Goal: Information Seeking & Learning: Understand process/instructions

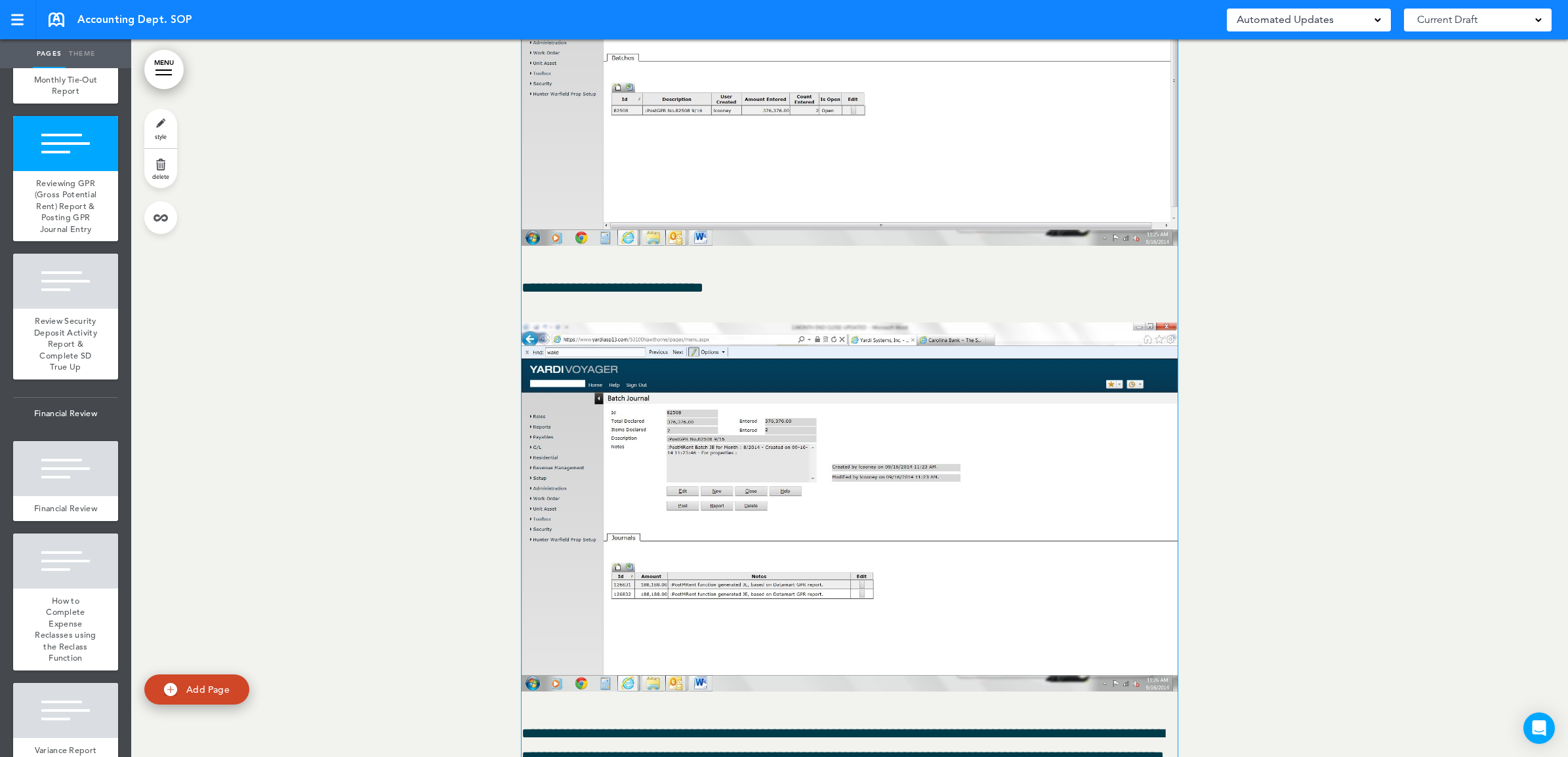
scroll to position [53374, 0]
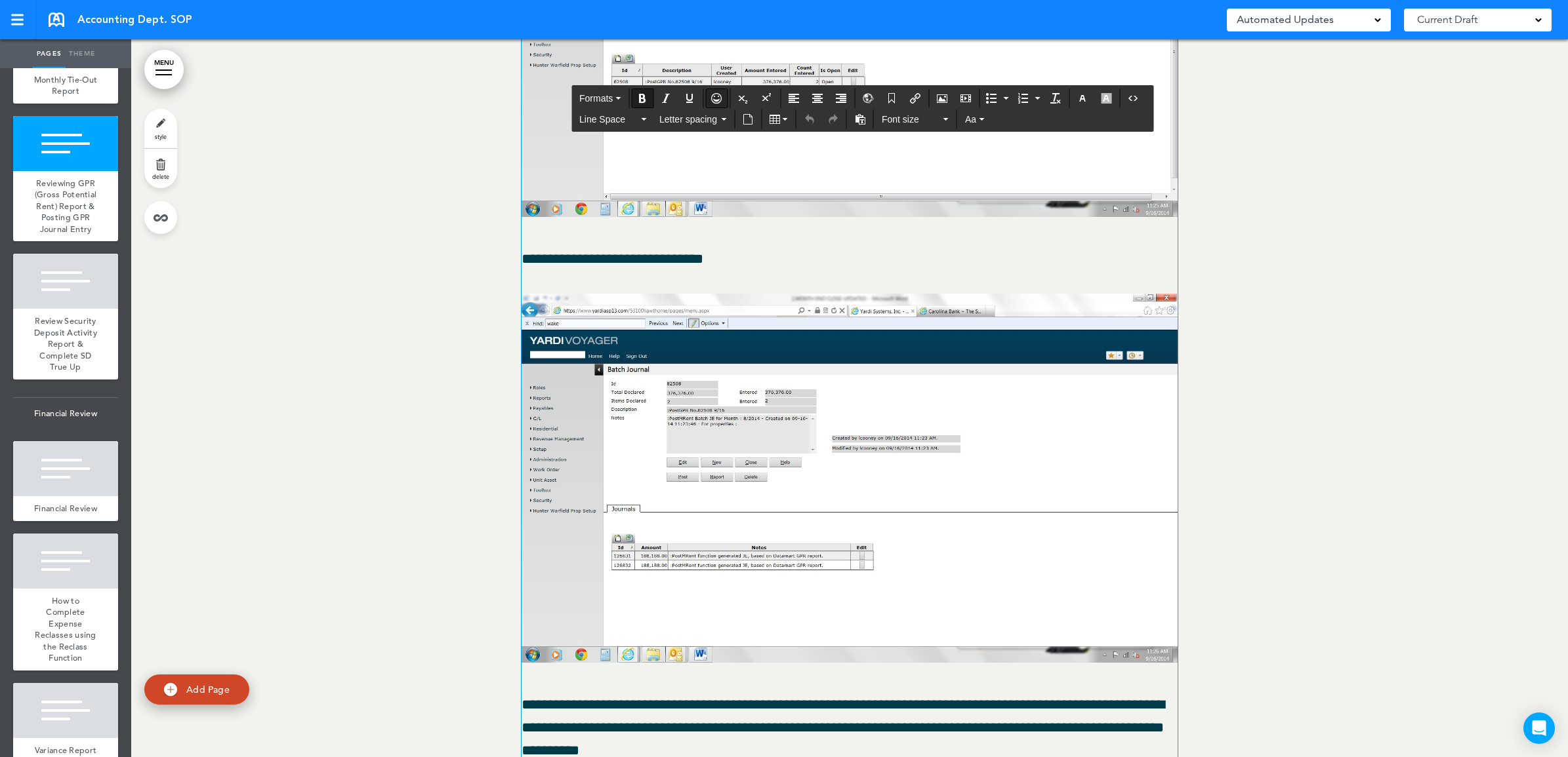
drag, startPoint x: 524, startPoint y: 96, endPoint x: 709, endPoint y: 96, distance: 185.0
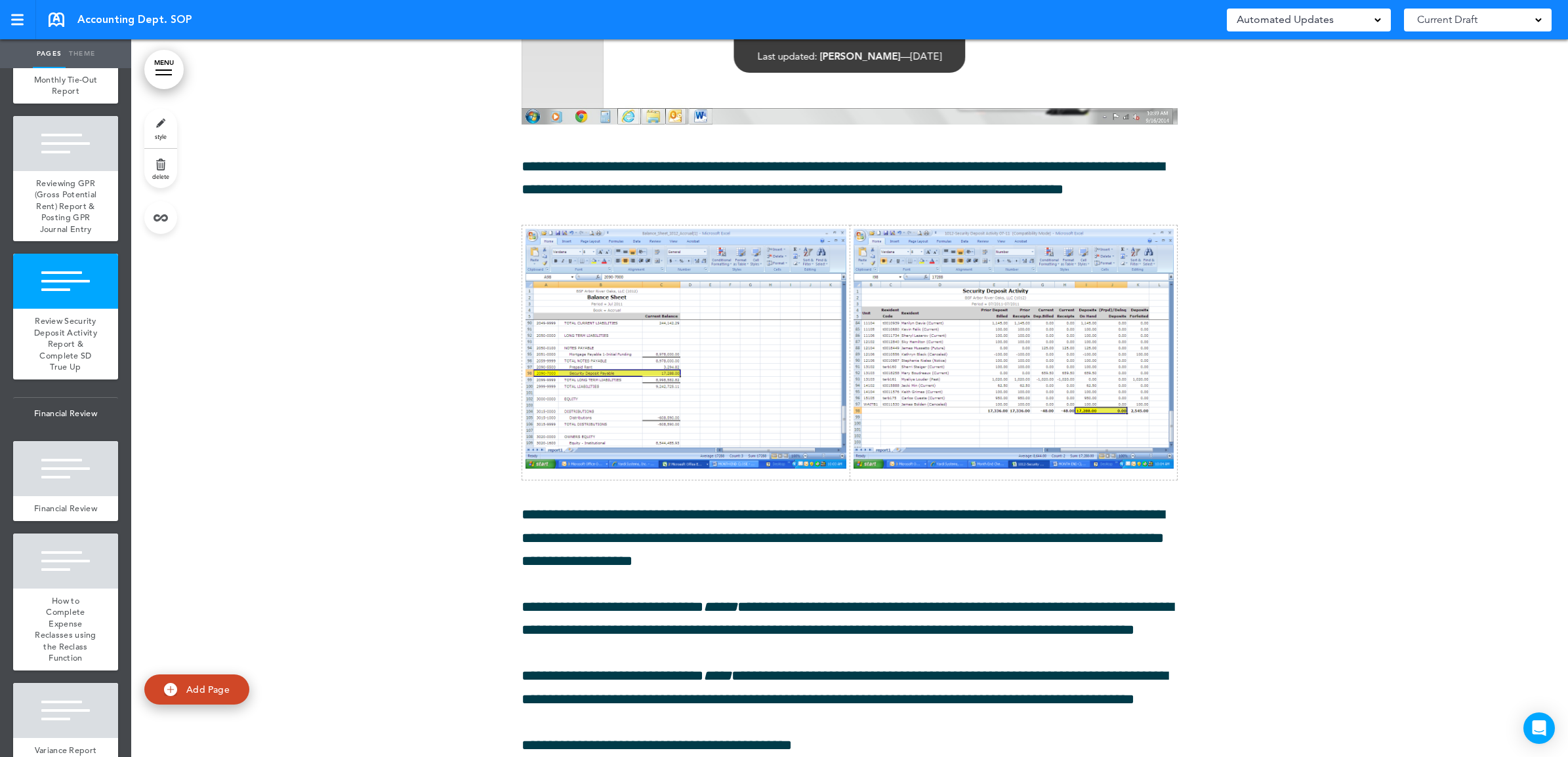
scroll to position [56078, 0]
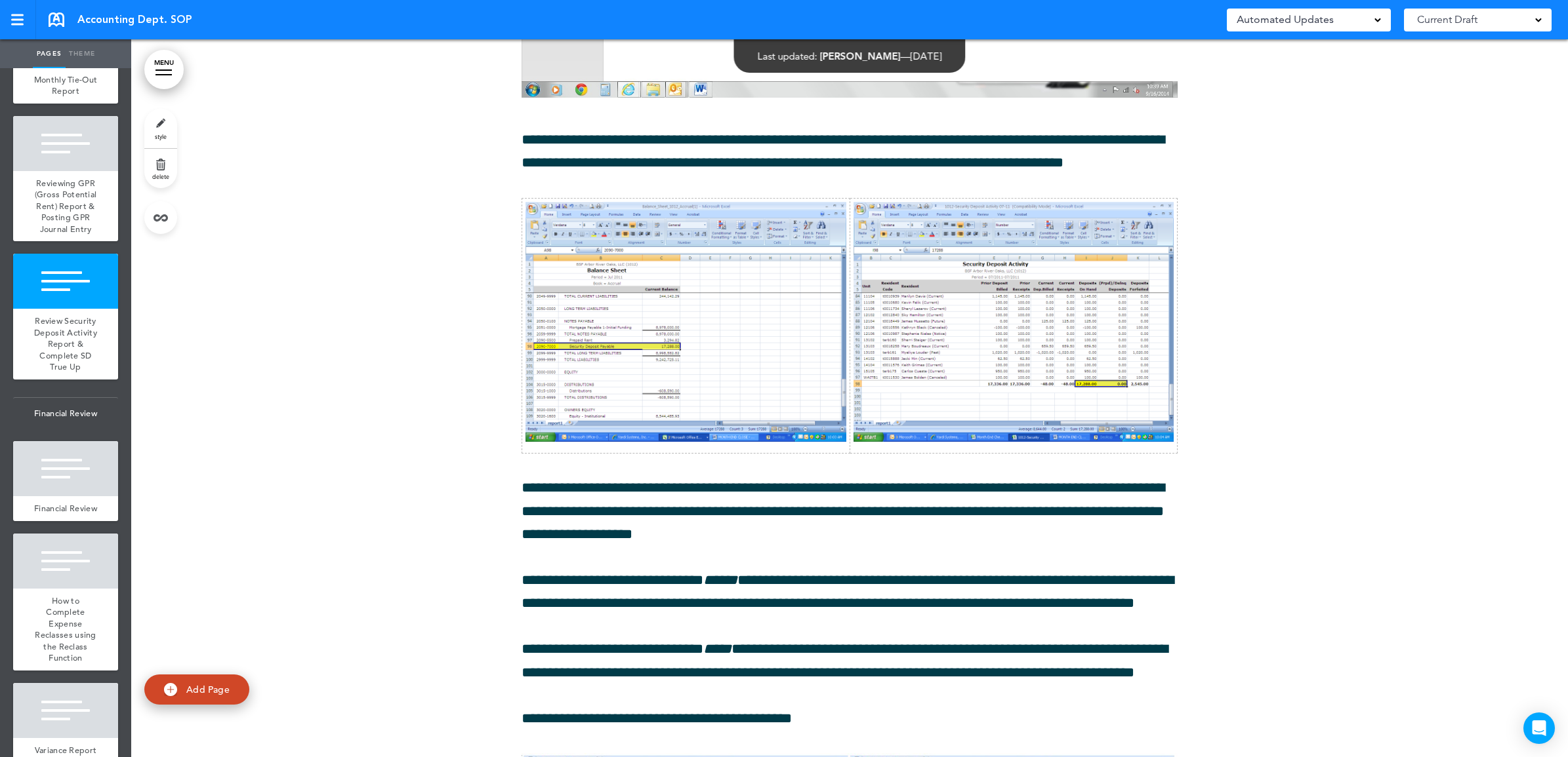
click at [415, 246] on div at bounding box center [849, 274] width 1437 height 3285
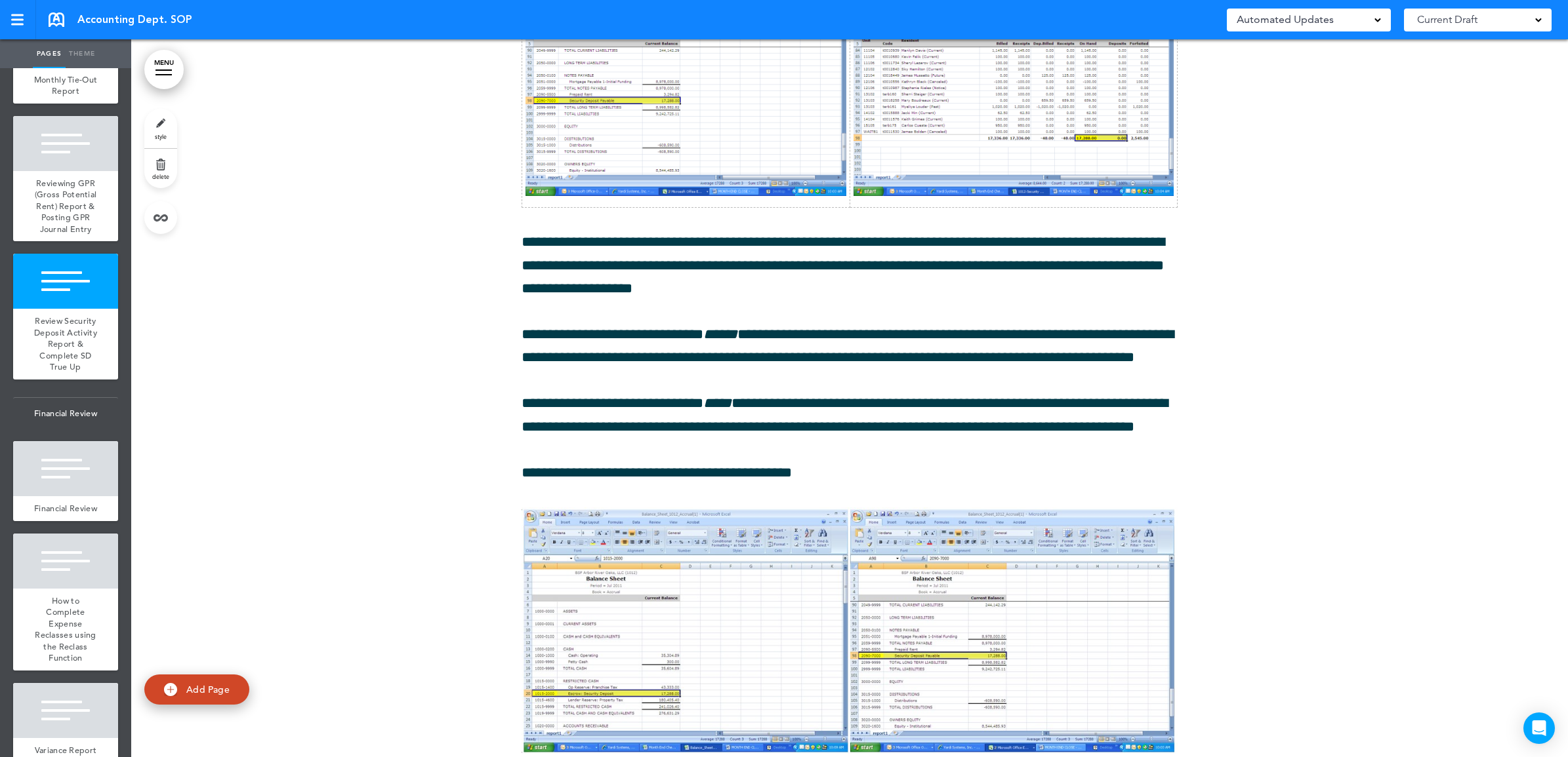
scroll to position [56161, 0]
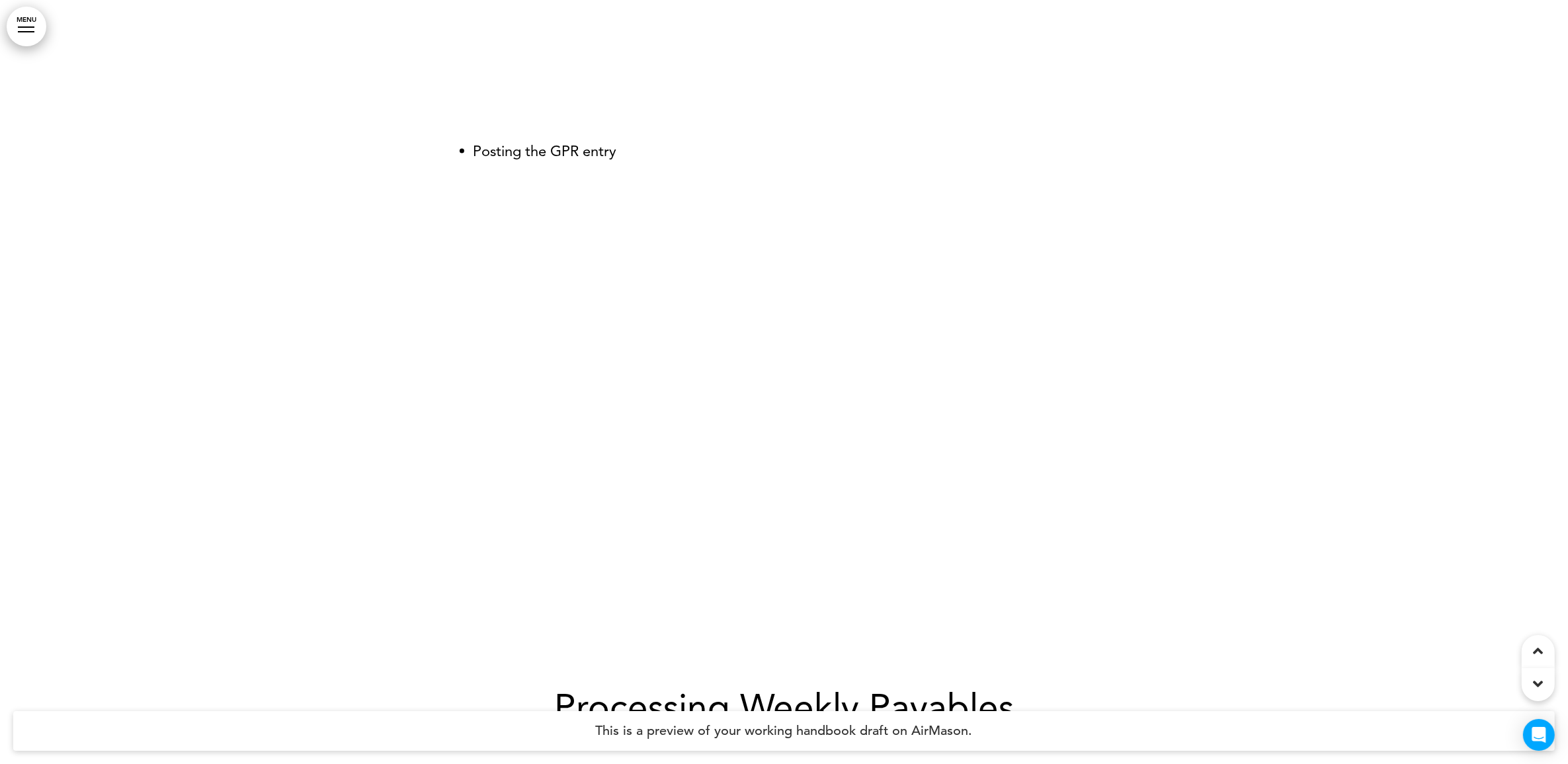
scroll to position [2895, 0]
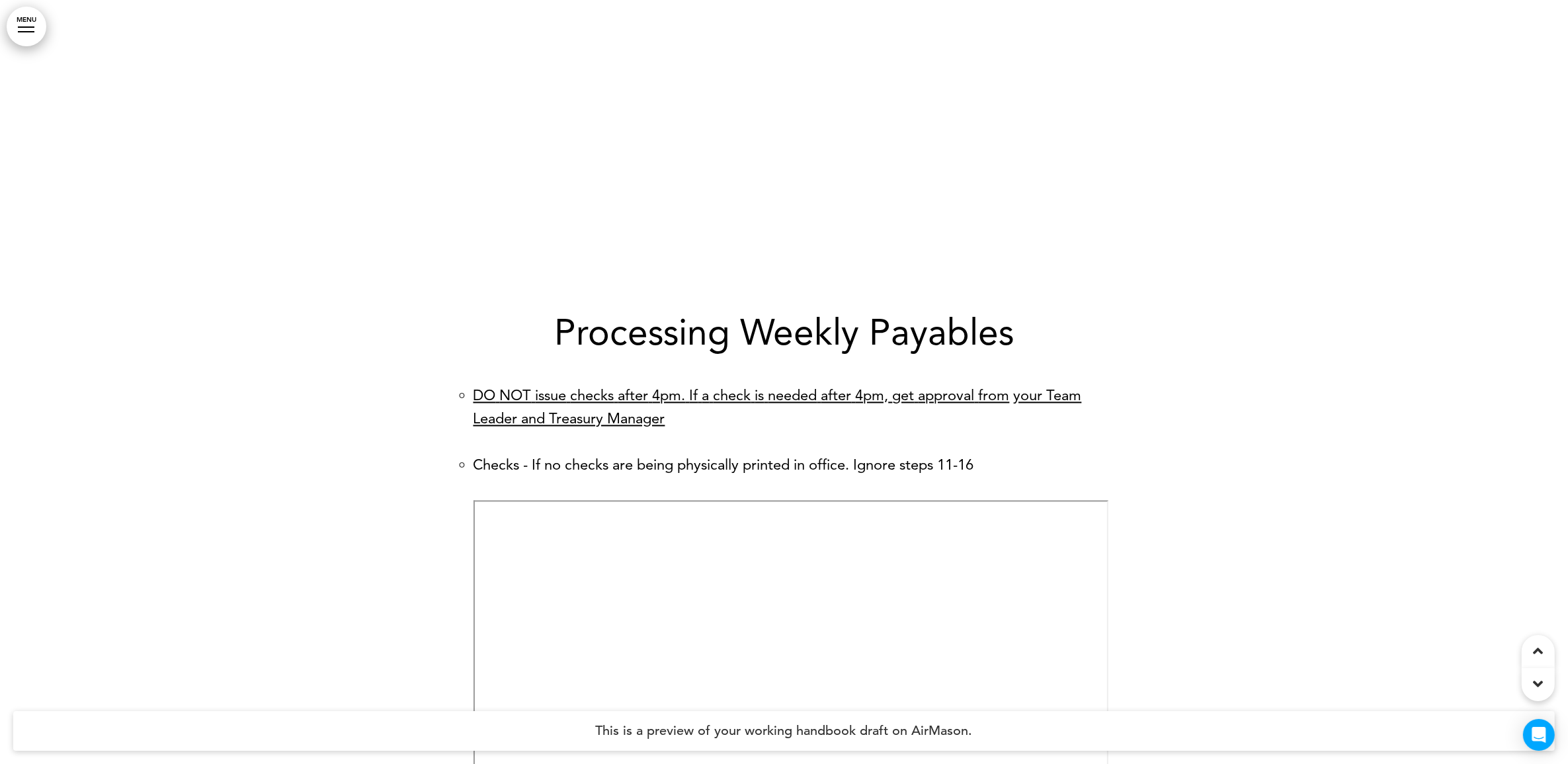
scroll to position [3308, 0]
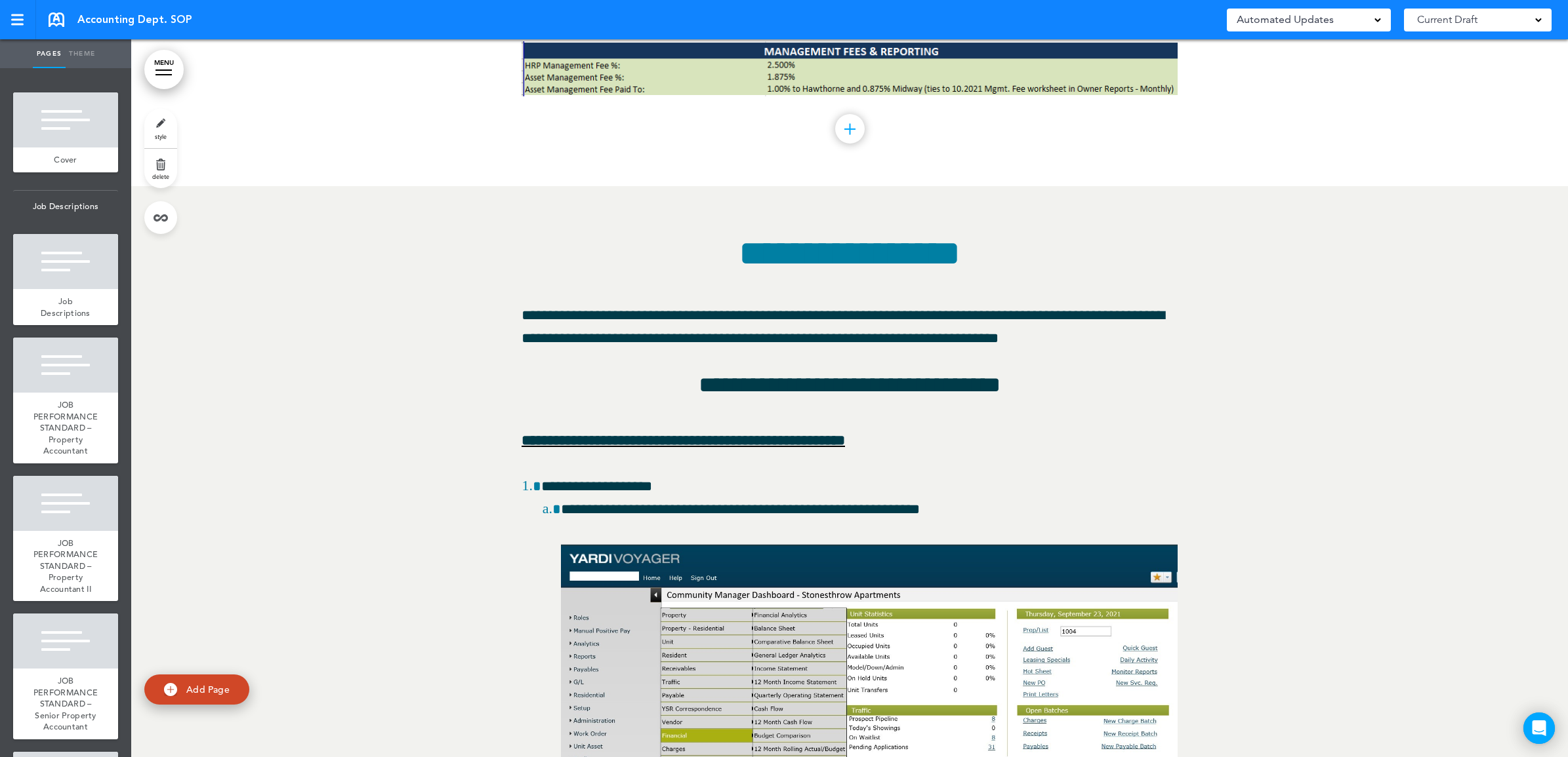
scroll to position [141775, 0]
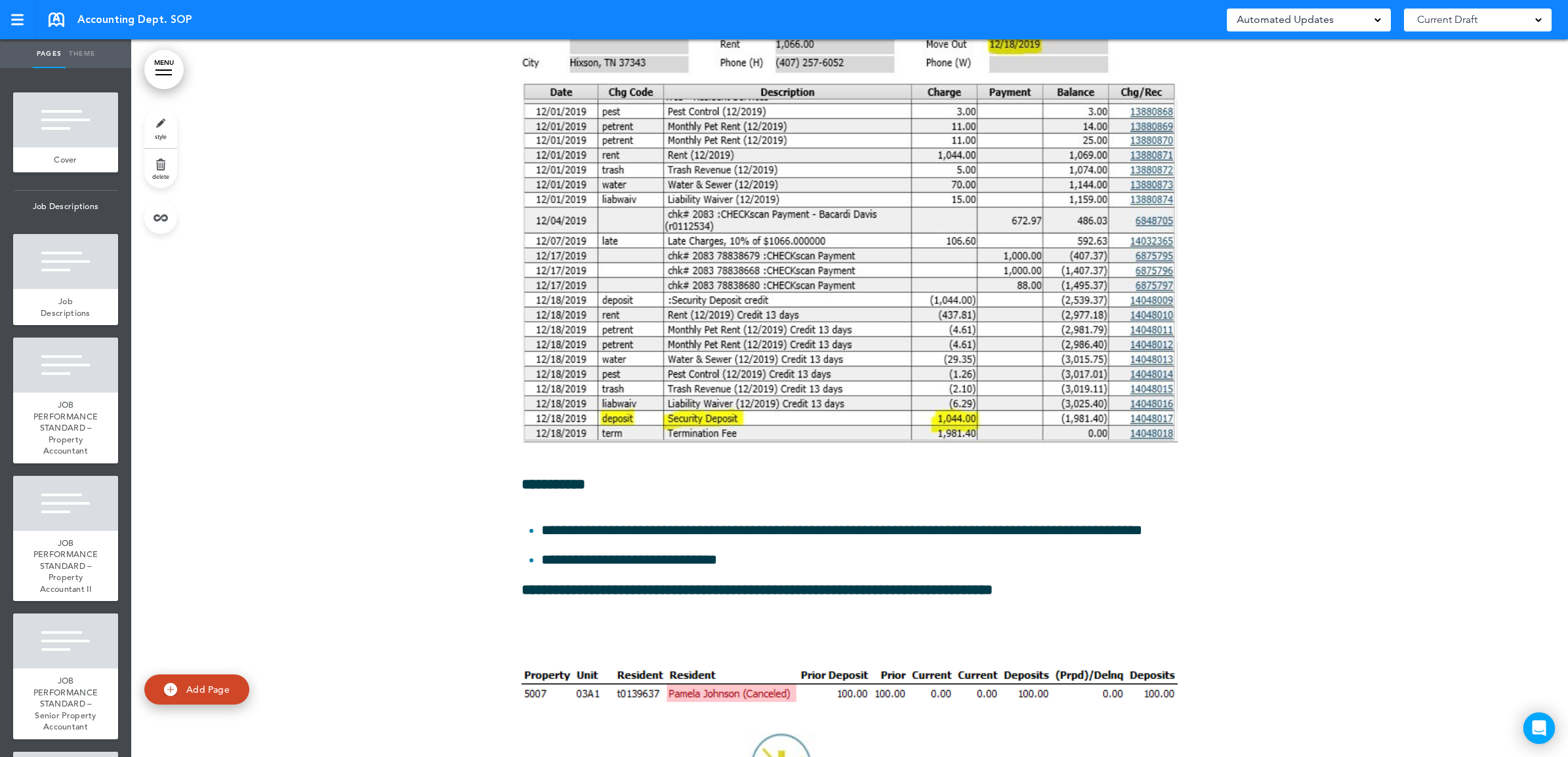
scroll to position [142840, 0]
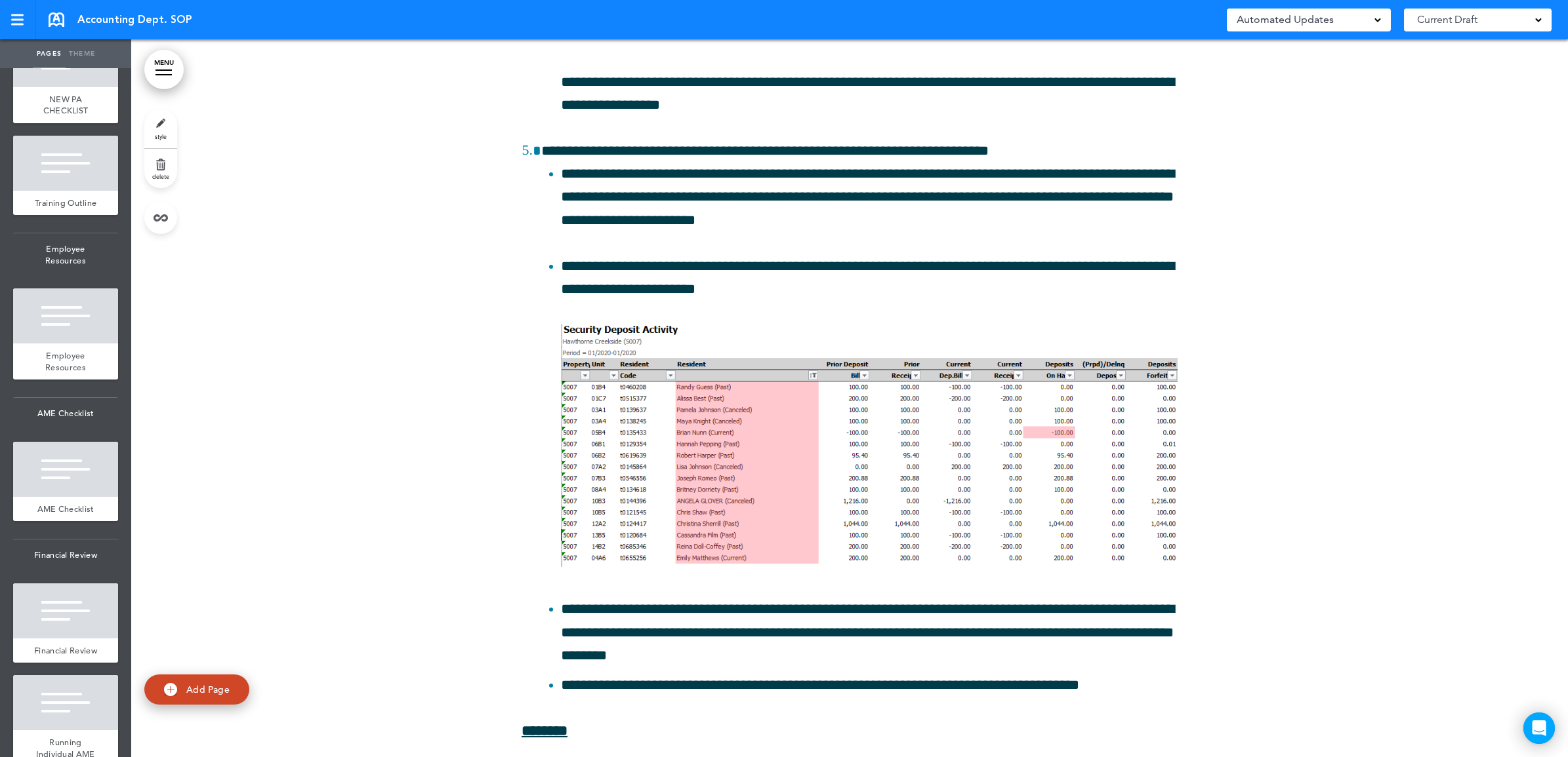
scroll to position [2950, 0]
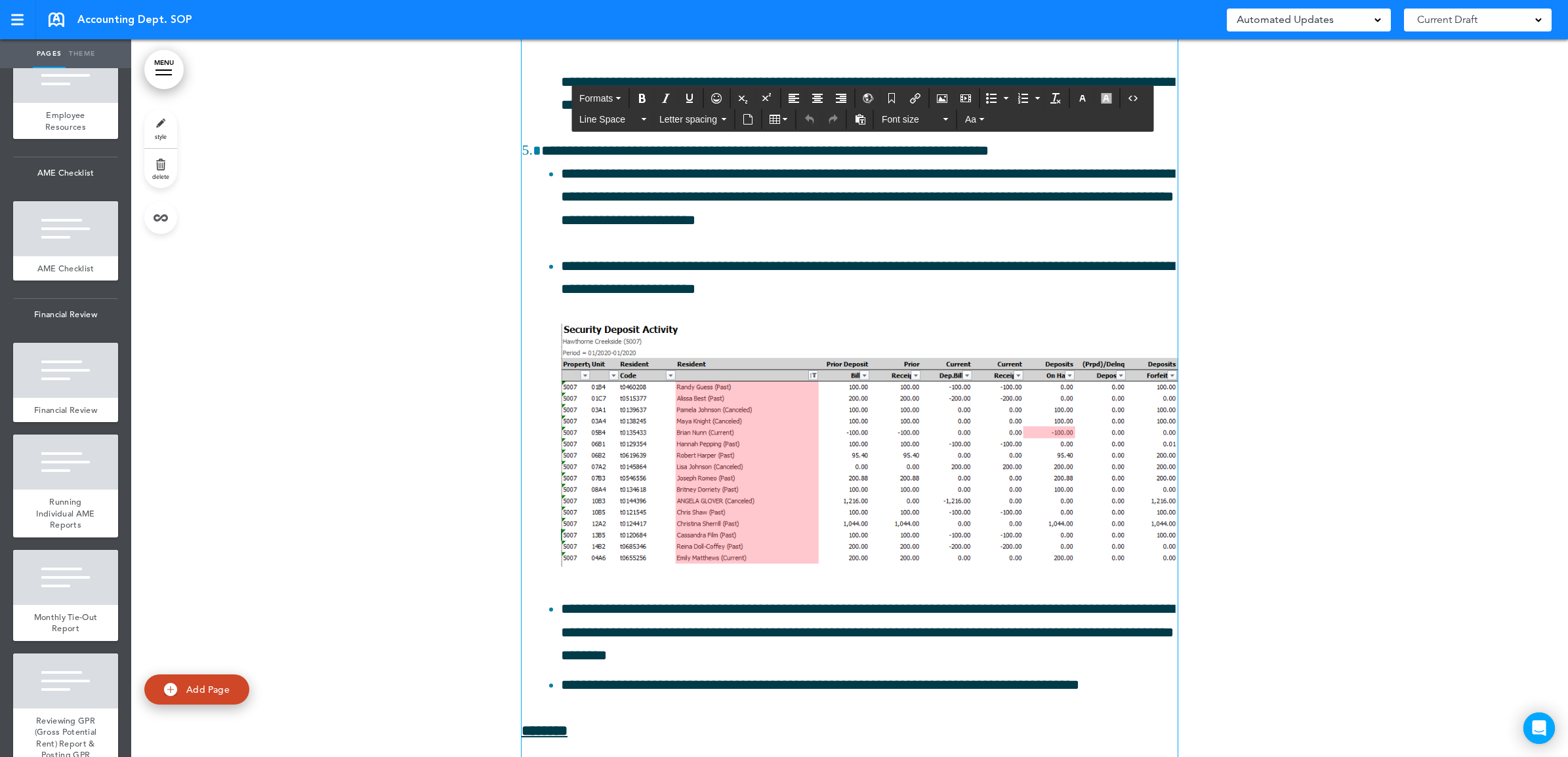
drag, startPoint x: 568, startPoint y: 184, endPoint x: 900, endPoint y: 224, distance: 334.4
copy span "**********"
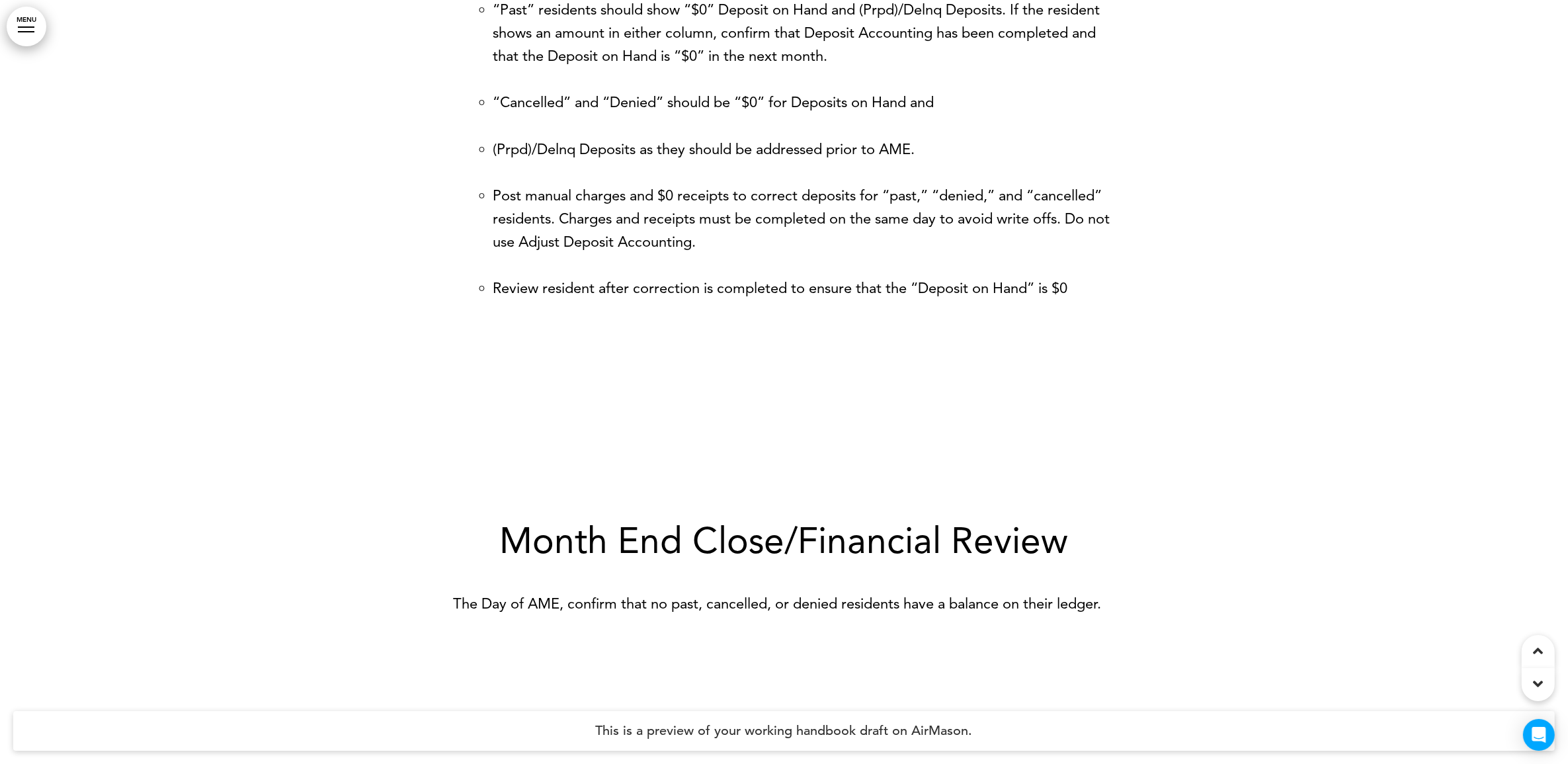
scroll to position [3060, 0]
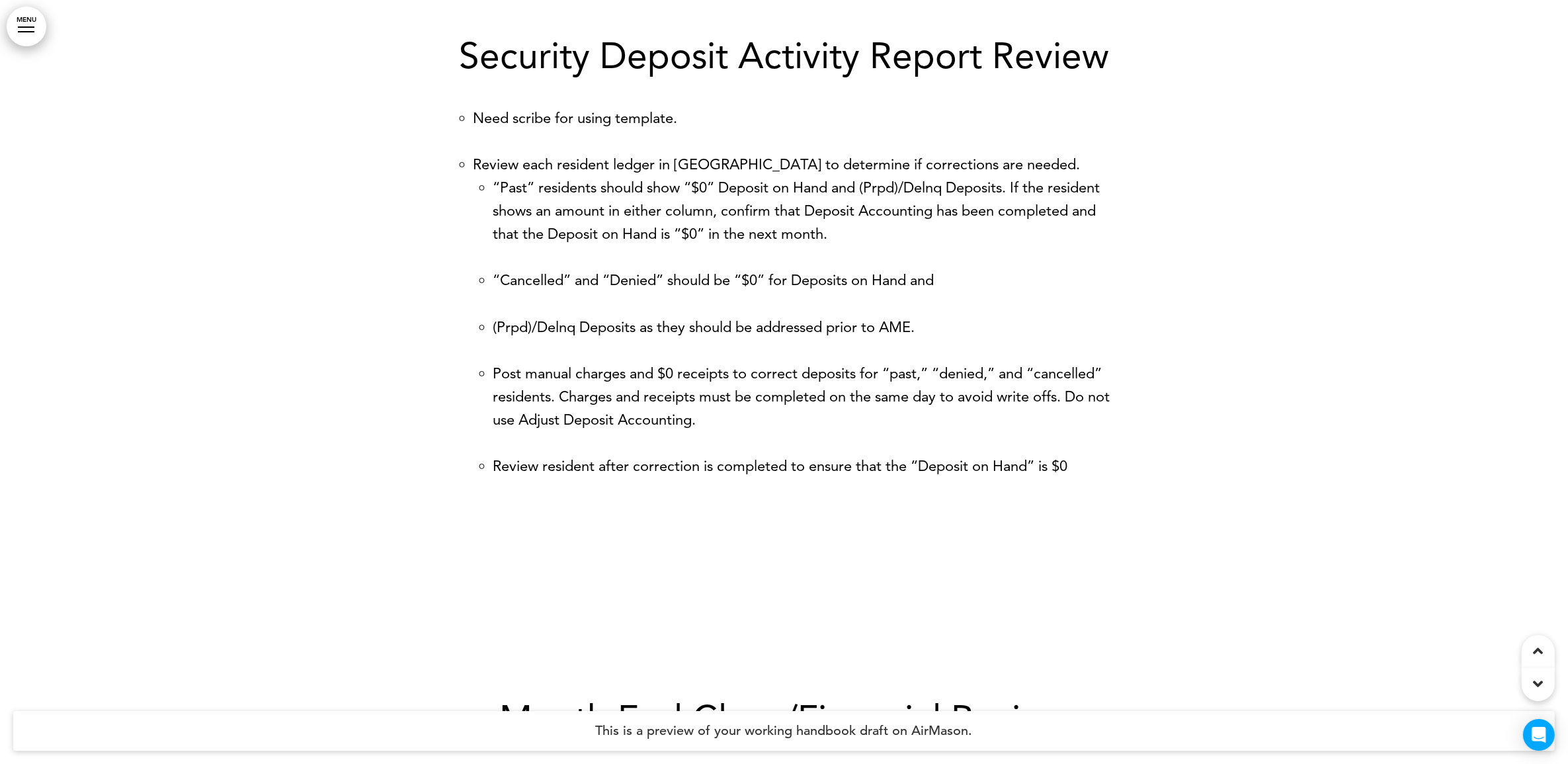
click at [20, 28] on link "MENU" at bounding box center [26, 26] width 40 height 40
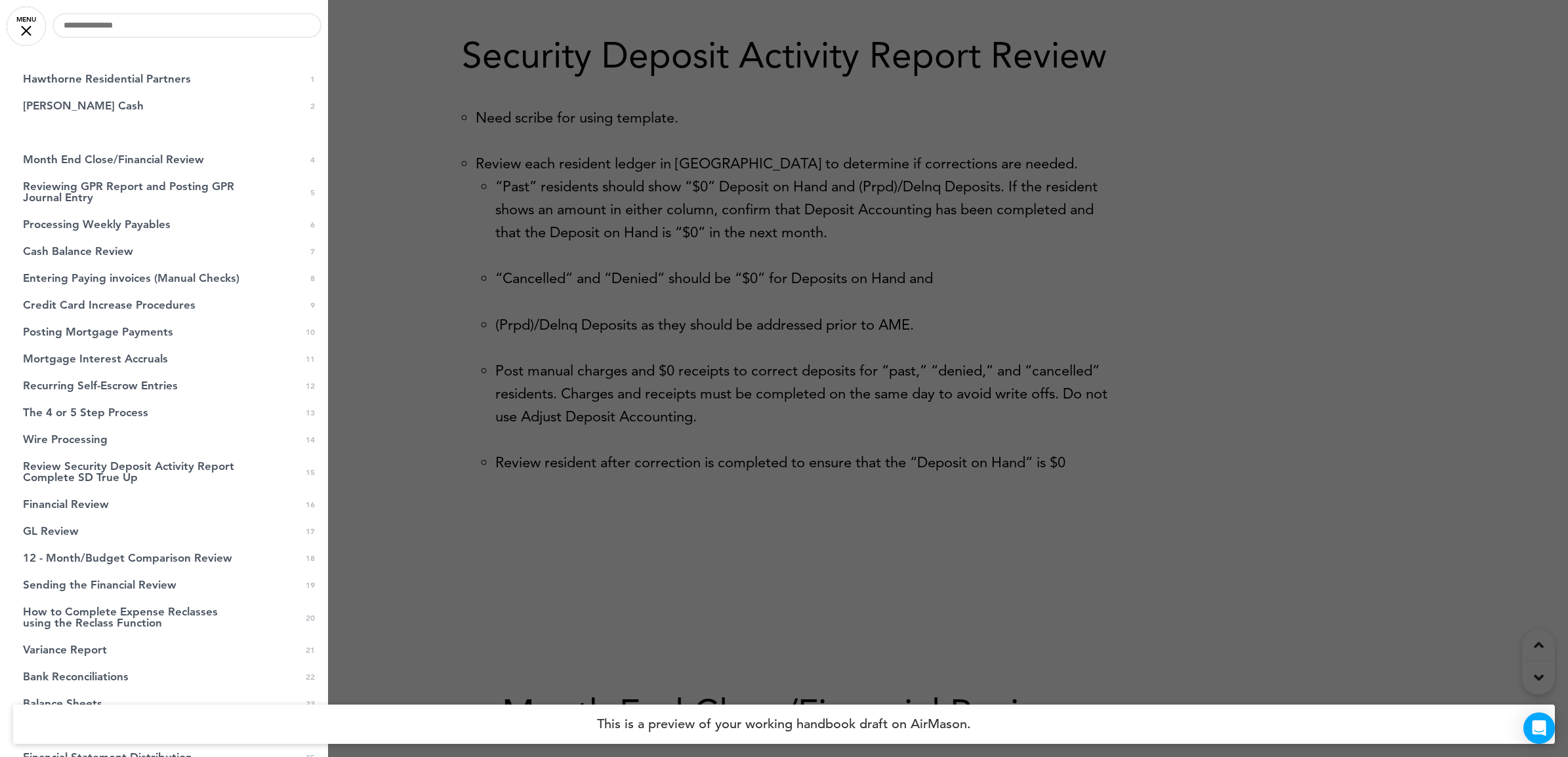
click at [130, 136] on span "Security Deposit Activity Report Review" at bounding box center [129, 133] width 211 height 11
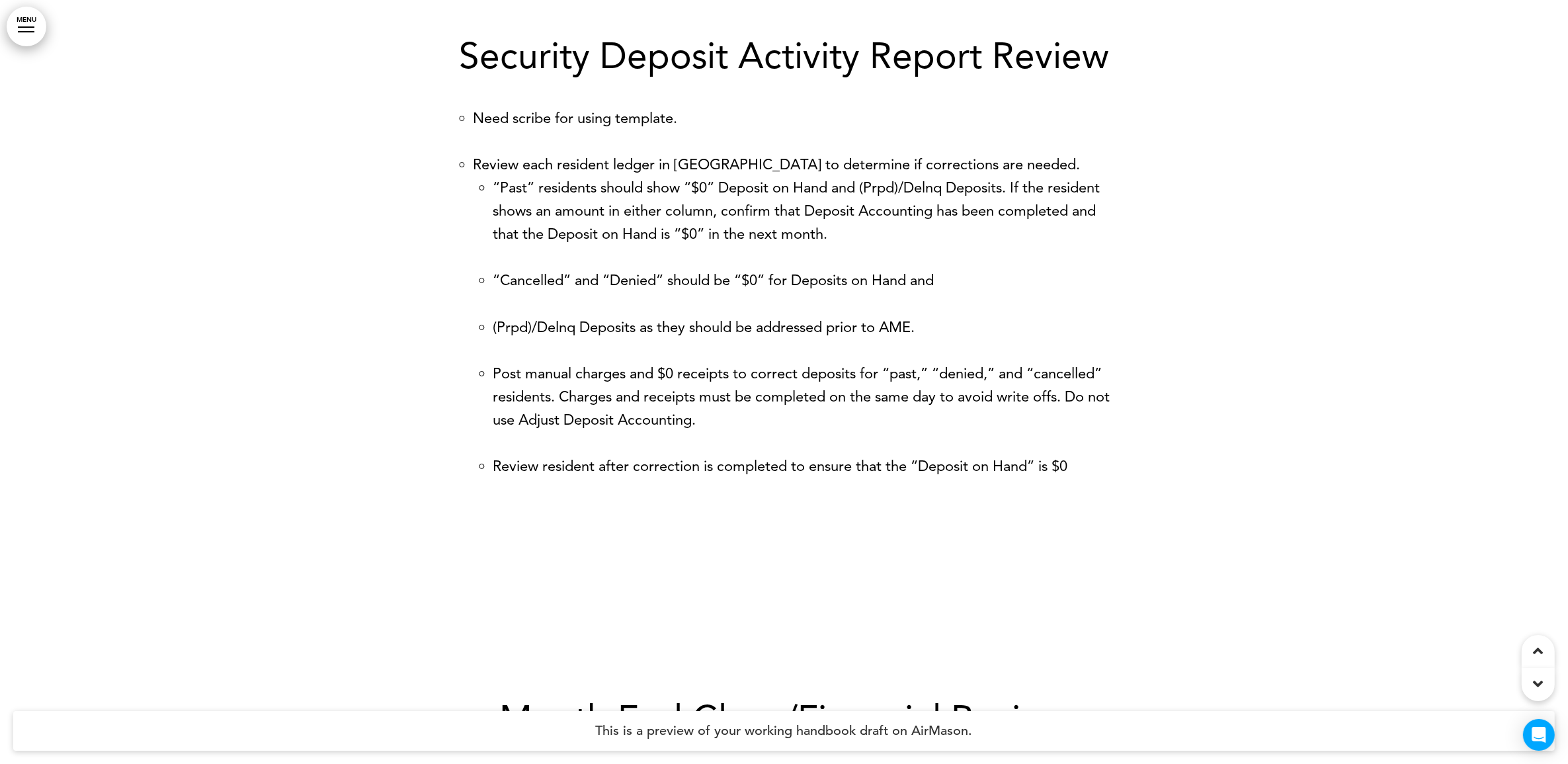
click at [34, 32] on link "MENU" at bounding box center [26, 26] width 40 height 40
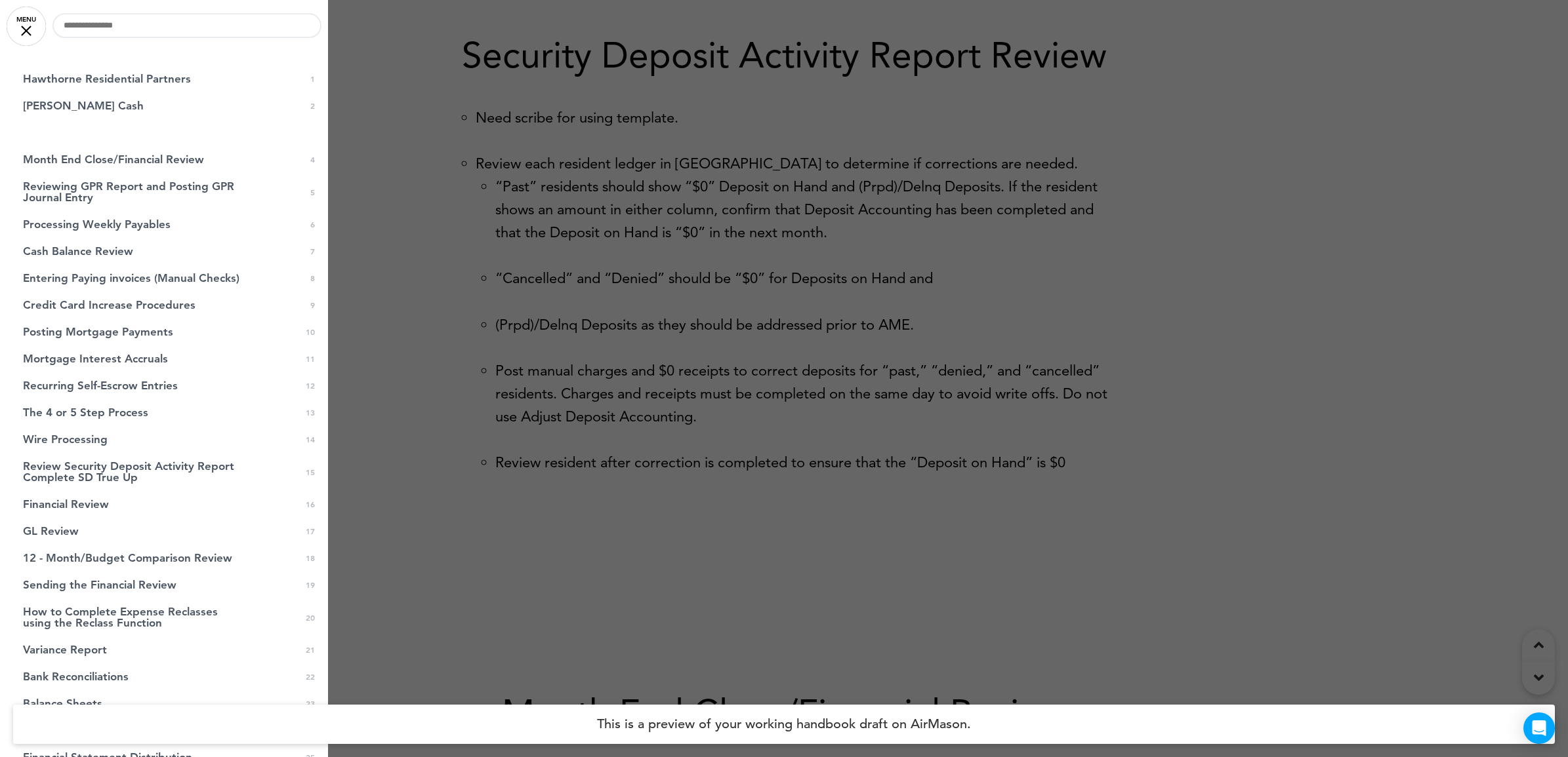
click at [116, 125] on link "Security Deposit Activity Report Review 0 3" at bounding box center [164, 133] width 328 height 27
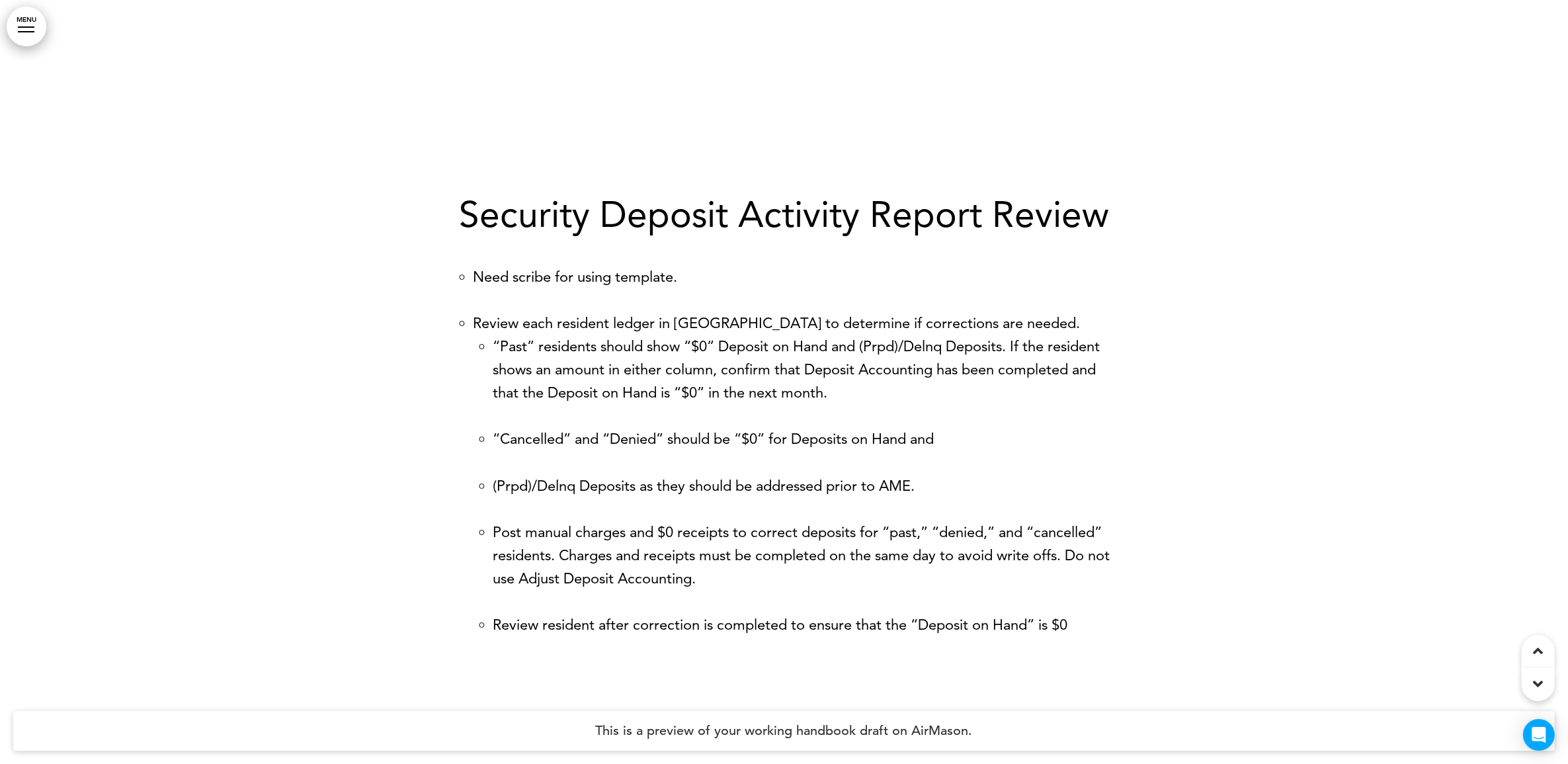
scroll to position [2895, 0]
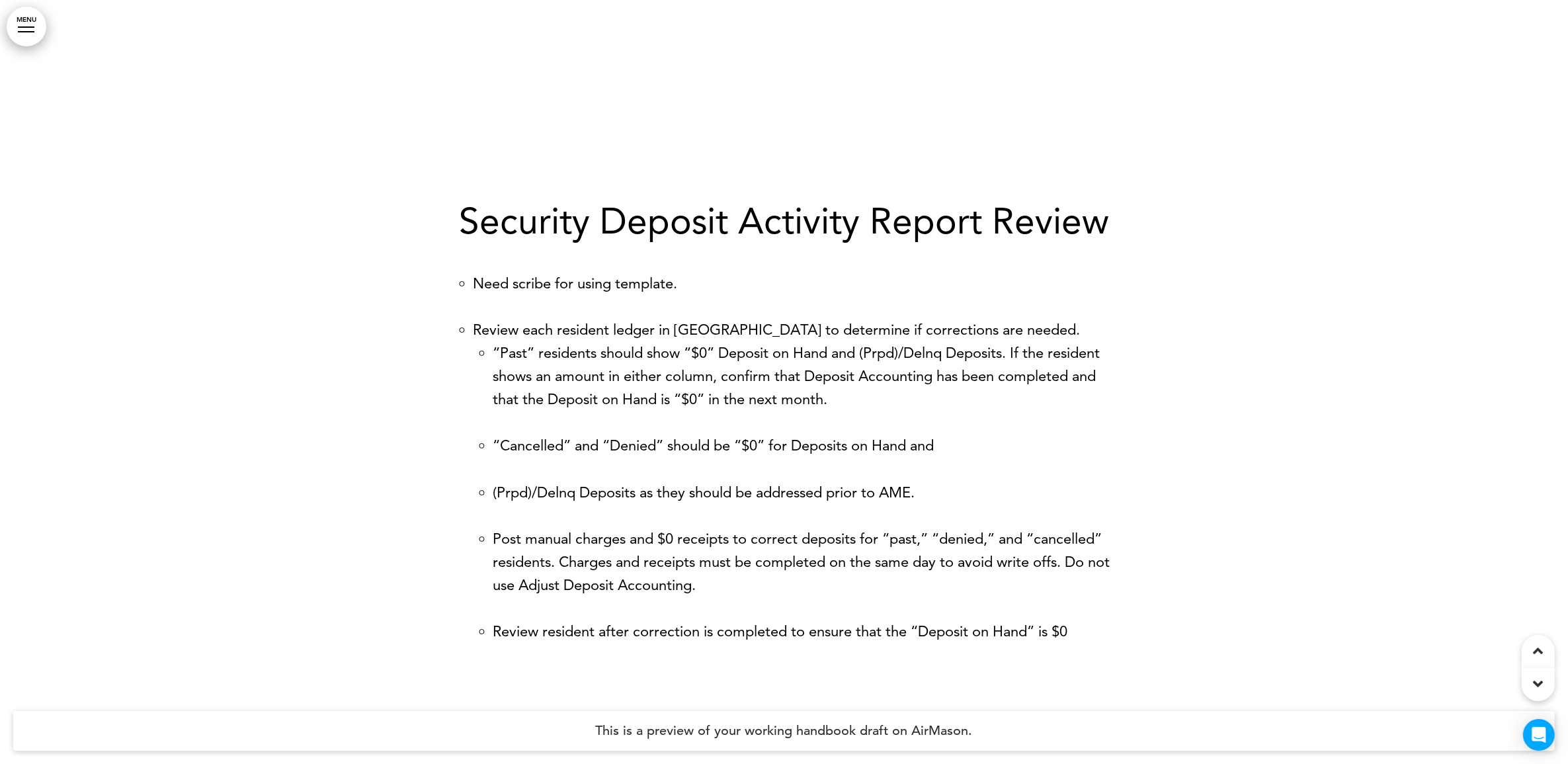
click at [445, 219] on div at bounding box center [784, 435] width 1568 height 764
